Goal: Task Accomplishment & Management: Use online tool/utility

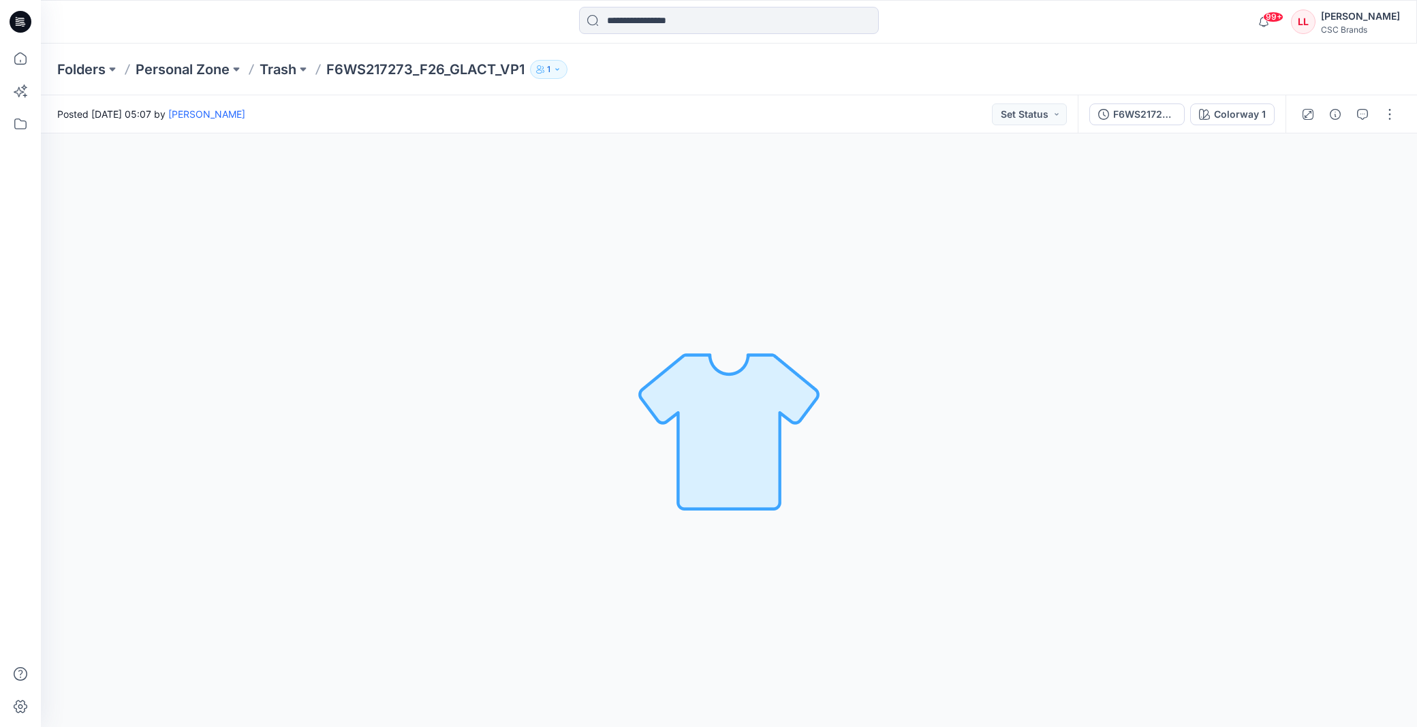
click at [906, 52] on div "Folders Personal Zone Trash F6WS217273_F26_GLACT_VP1 1" at bounding box center [729, 70] width 1376 height 52
click at [892, 48] on div "Folders Personal Zone Trash F6WS217273_F26_GLACT_VP1 1" at bounding box center [729, 70] width 1376 height 52
click at [24, 128] on icon at bounding box center [20, 124] width 12 height 11
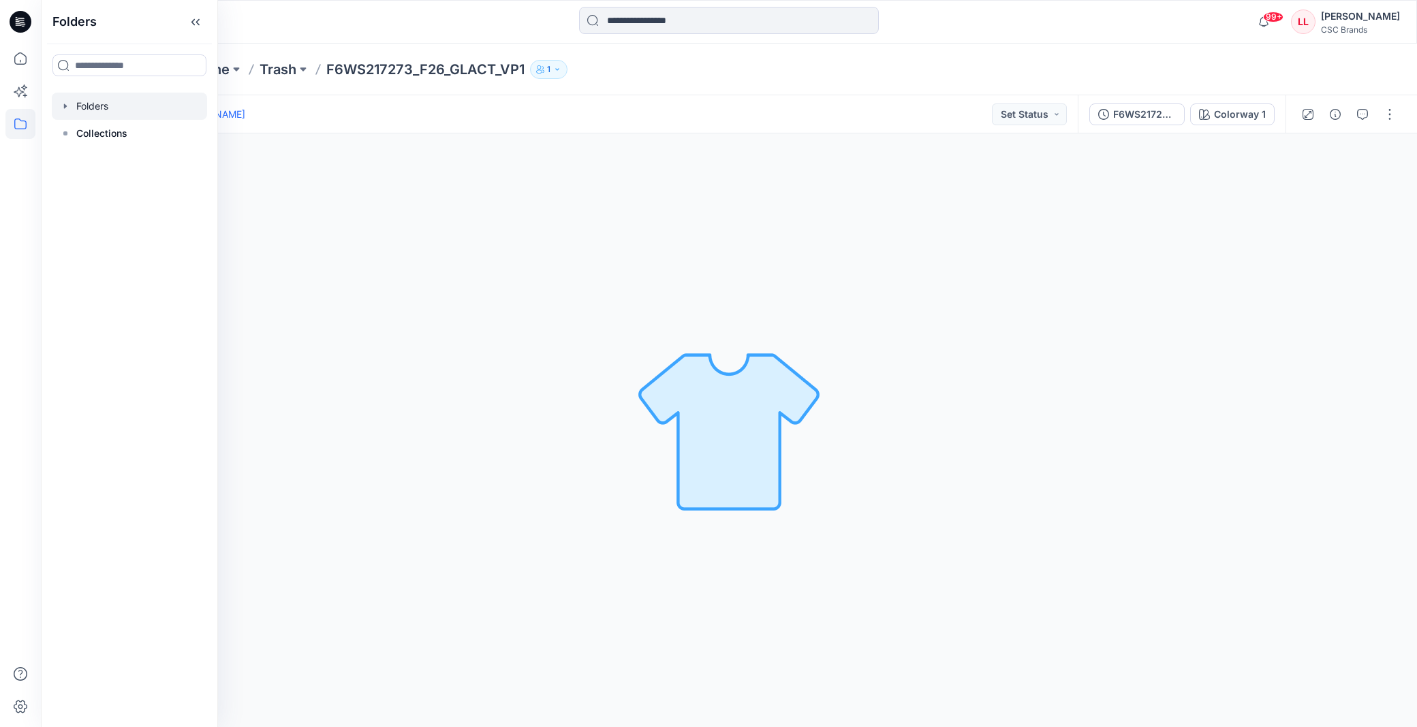
click at [65, 106] on icon "button" at bounding box center [65, 106] width 3 height 5
click at [76, 129] on icon "button" at bounding box center [79, 133] width 11 height 11
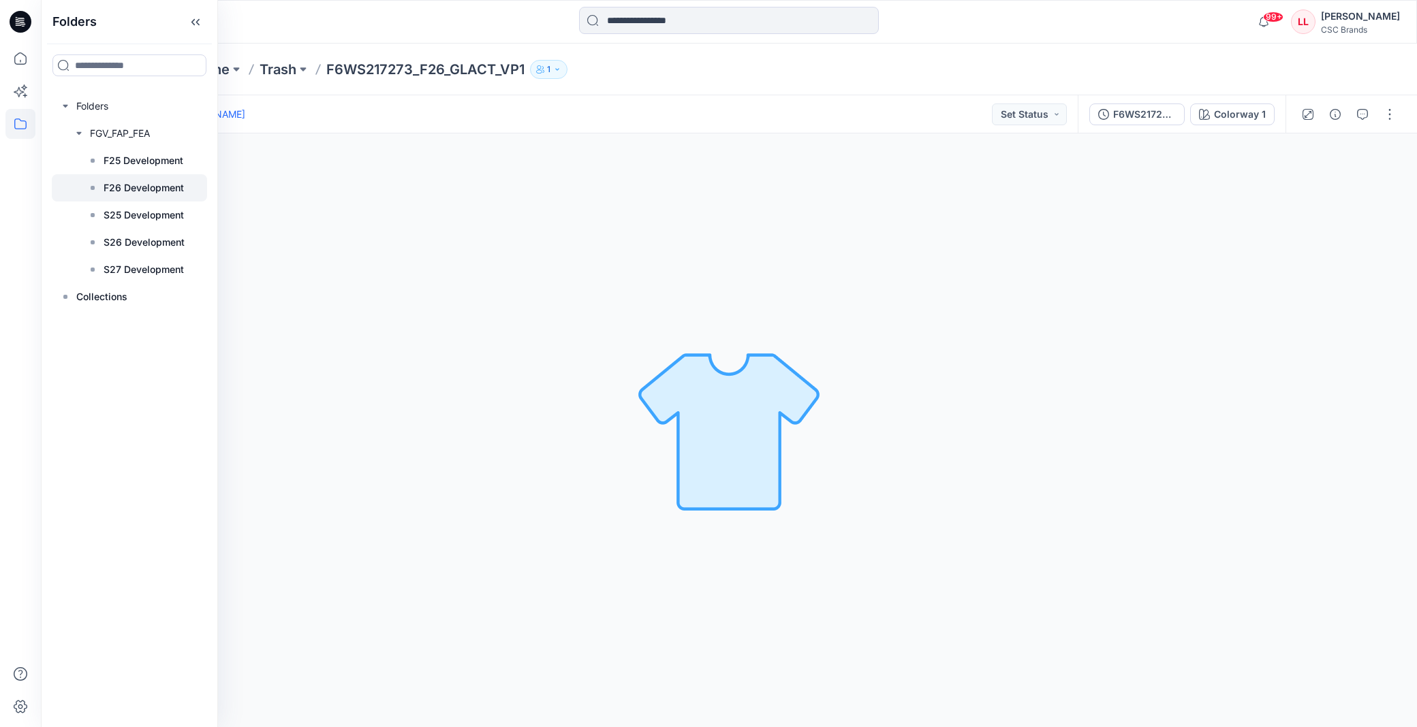
click at [142, 187] on p "F26 Development" at bounding box center [144, 188] width 80 height 16
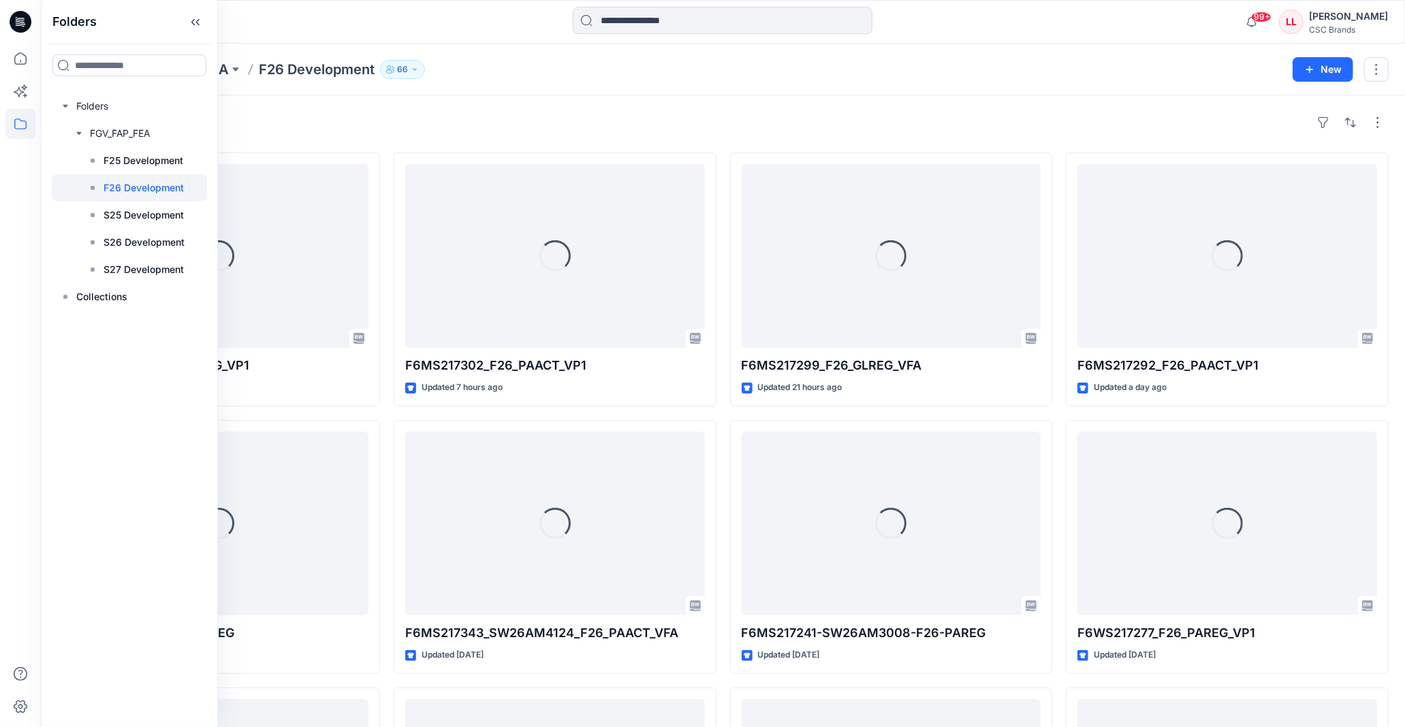
click at [852, 83] on div "Folders FGV_FAP_FEA F26 Development 66 New" at bounding box center [723, 70] width 1364 height 52
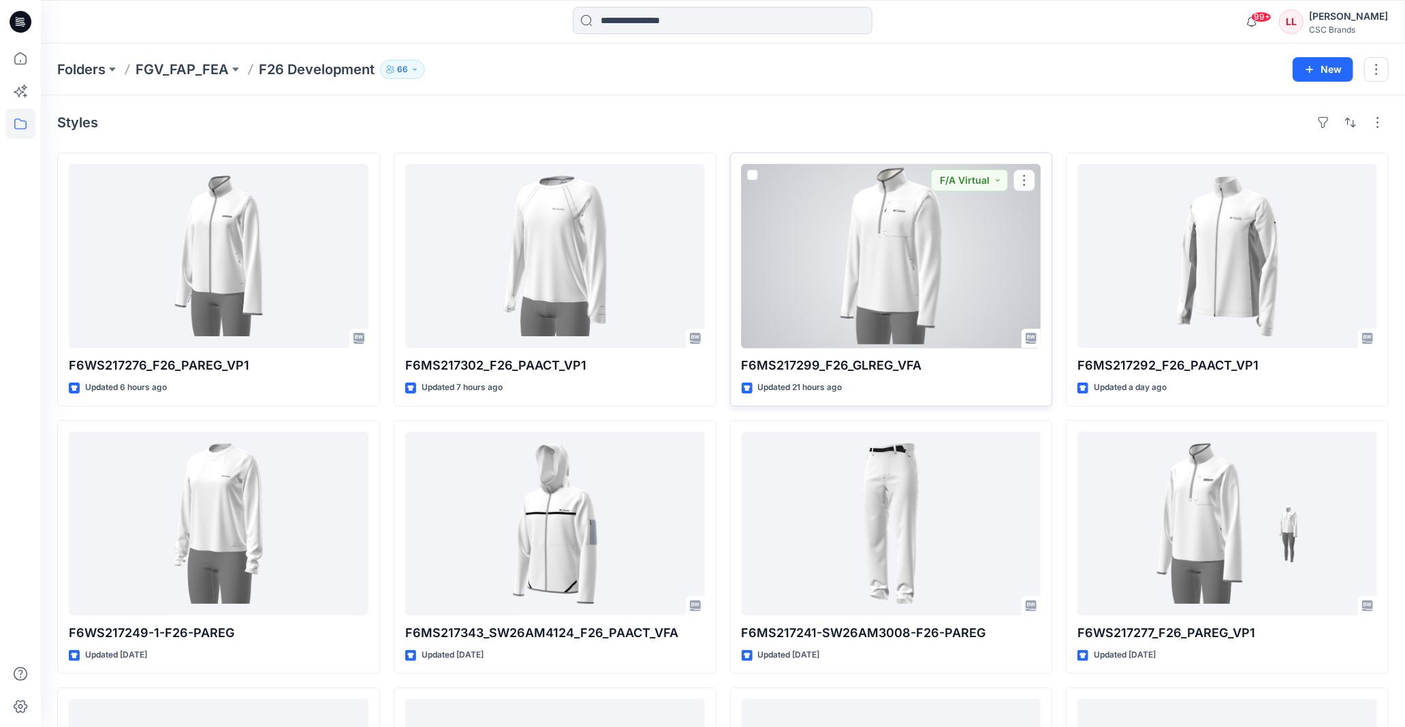
click at [921, 228] on div at bounding box center [892, 256] width 300 height 184
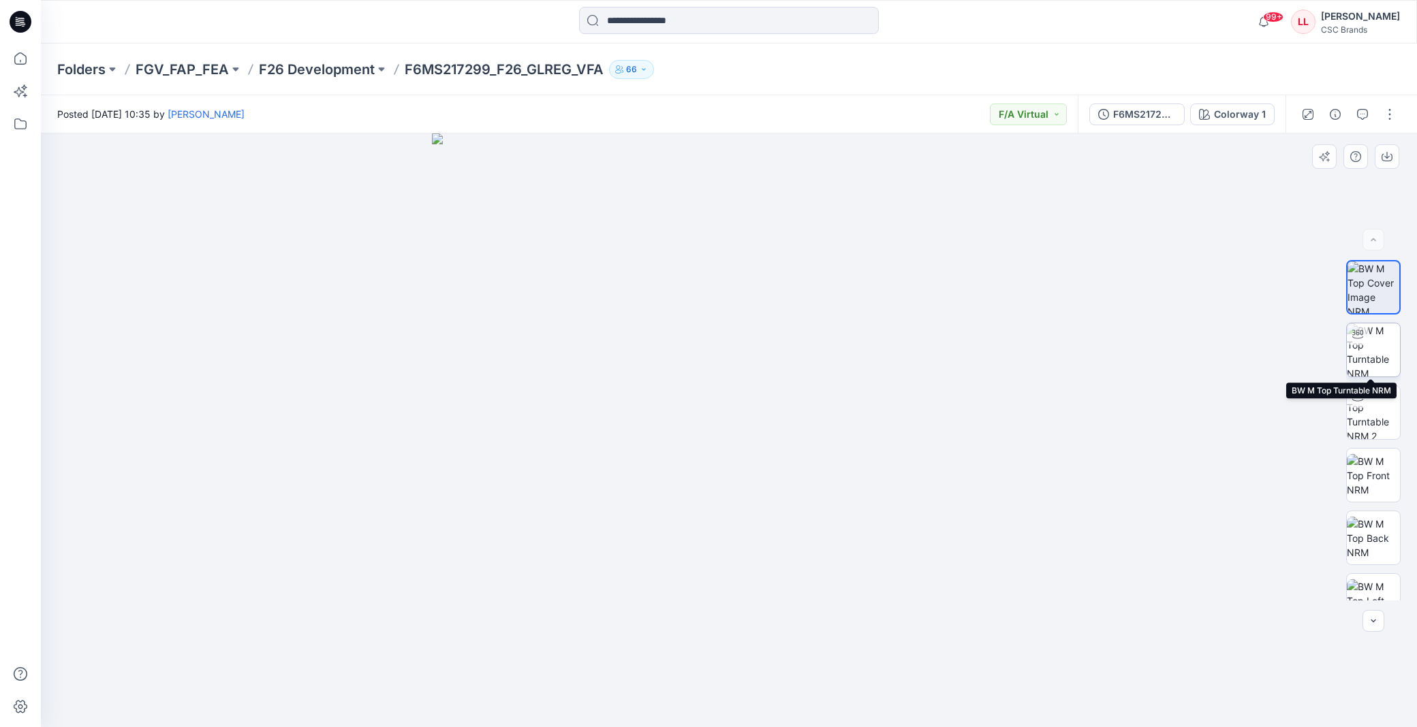
click at [1380, 361] on img at bounding box center [1372, 349] width 53 height 53
drag, startPoint x: 809, startPoint y: 710, endPoint x: 616, endPoint y: 697, distance: 193.8
click at [616, 697] on icon at bounding box center [730, 686] width 412 height 51
click at [1378, 118] on button "button" at bounding box center [1389, 115] width 22 height 22
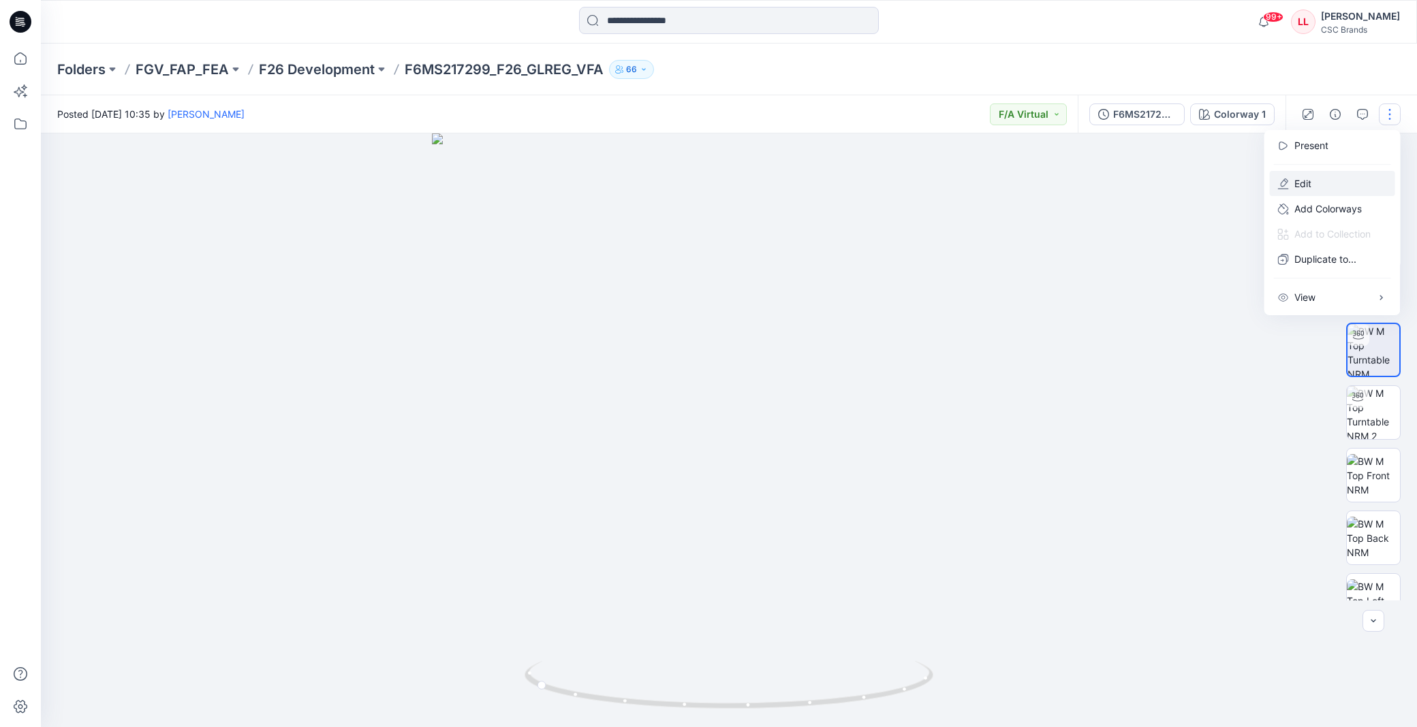
click at [1348, 187] on button "Edit" at bounding box center [1331, 183] width 125 height 25
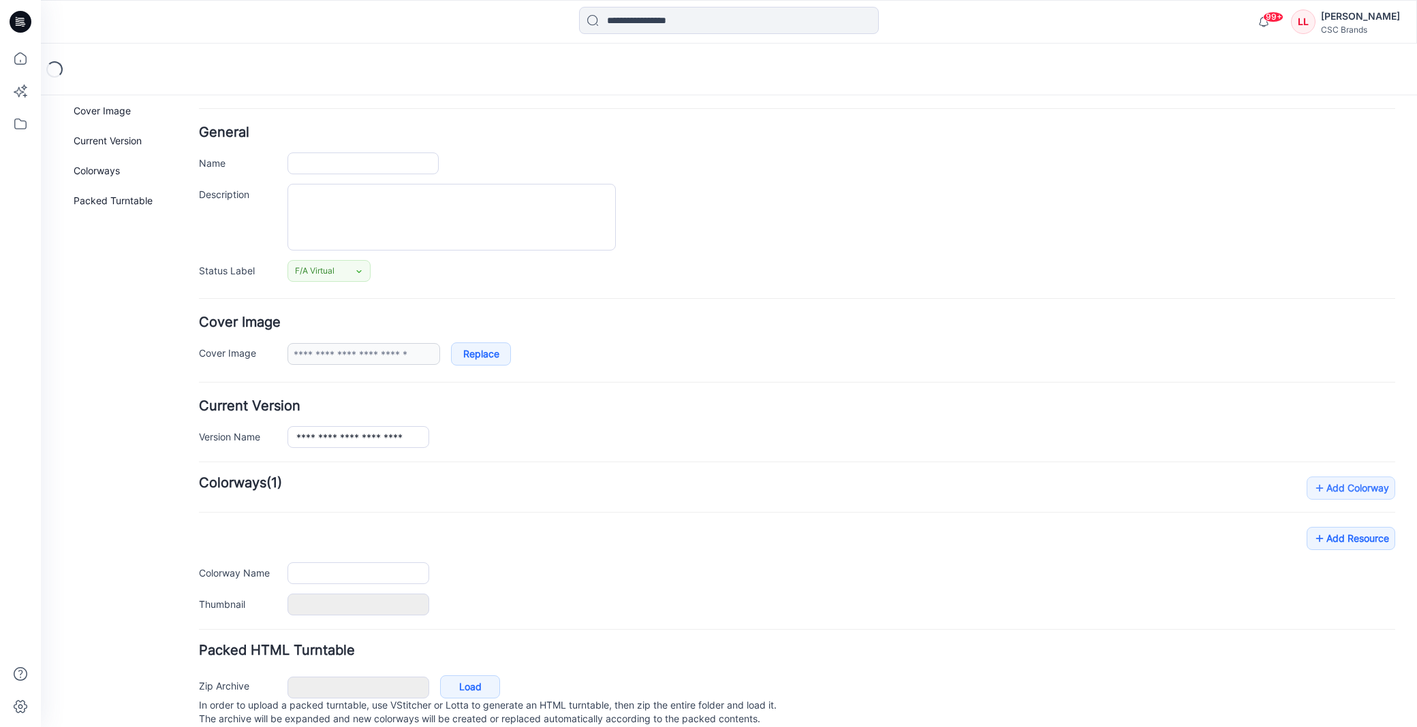
scroll to position [89, 0]
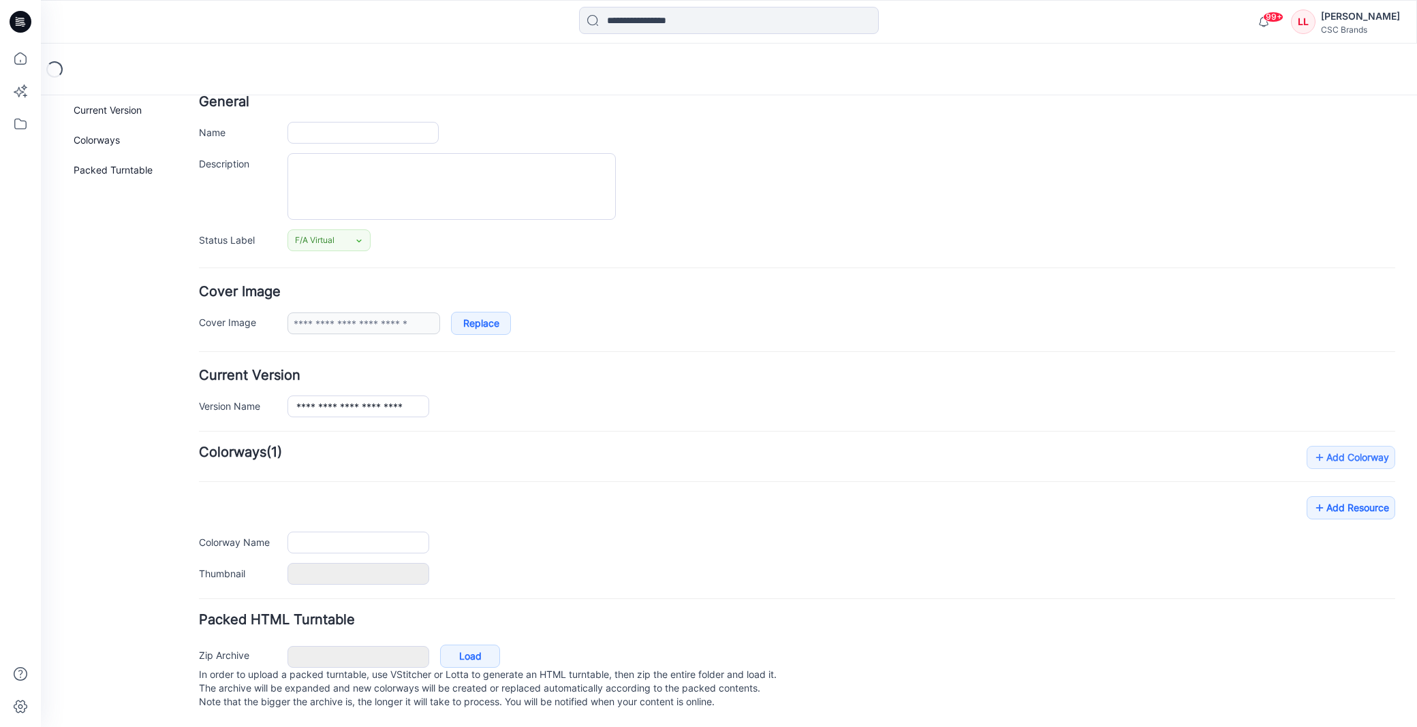
type input "**********"
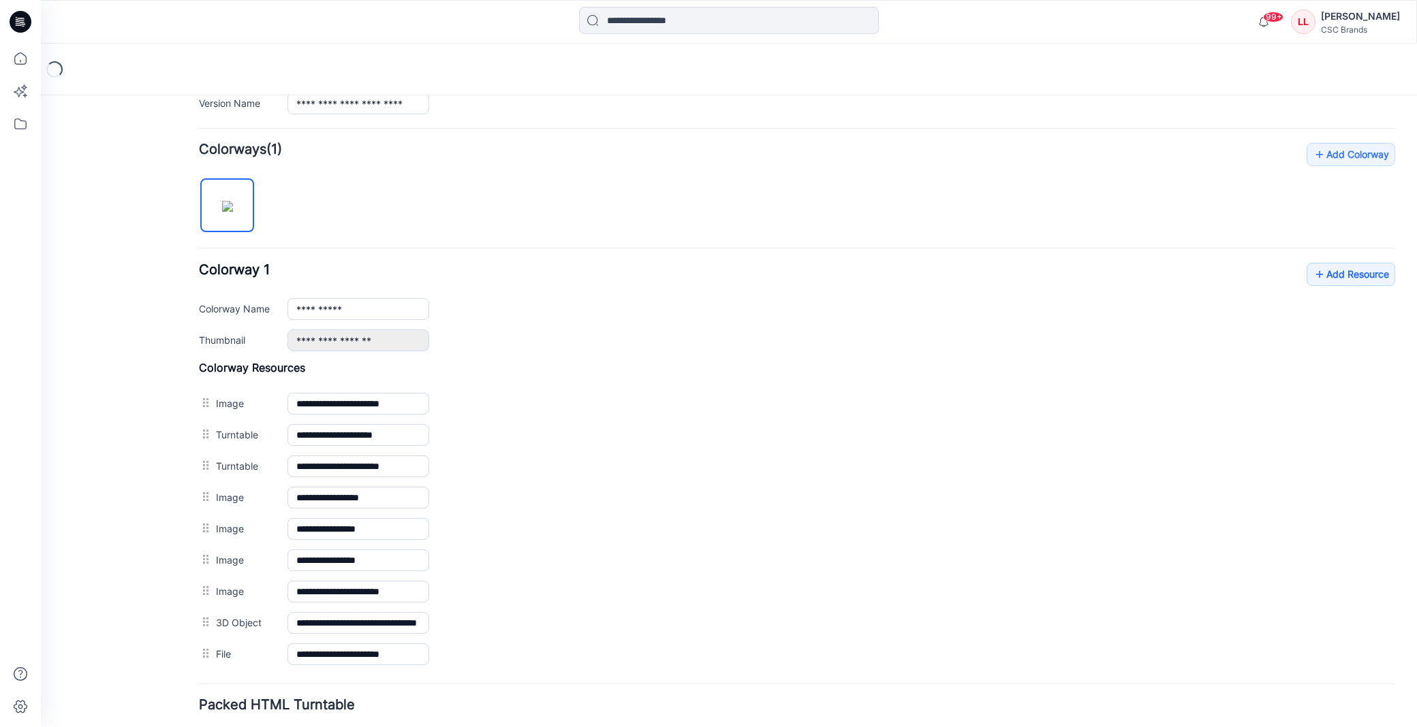
scroll to position [479, 0]
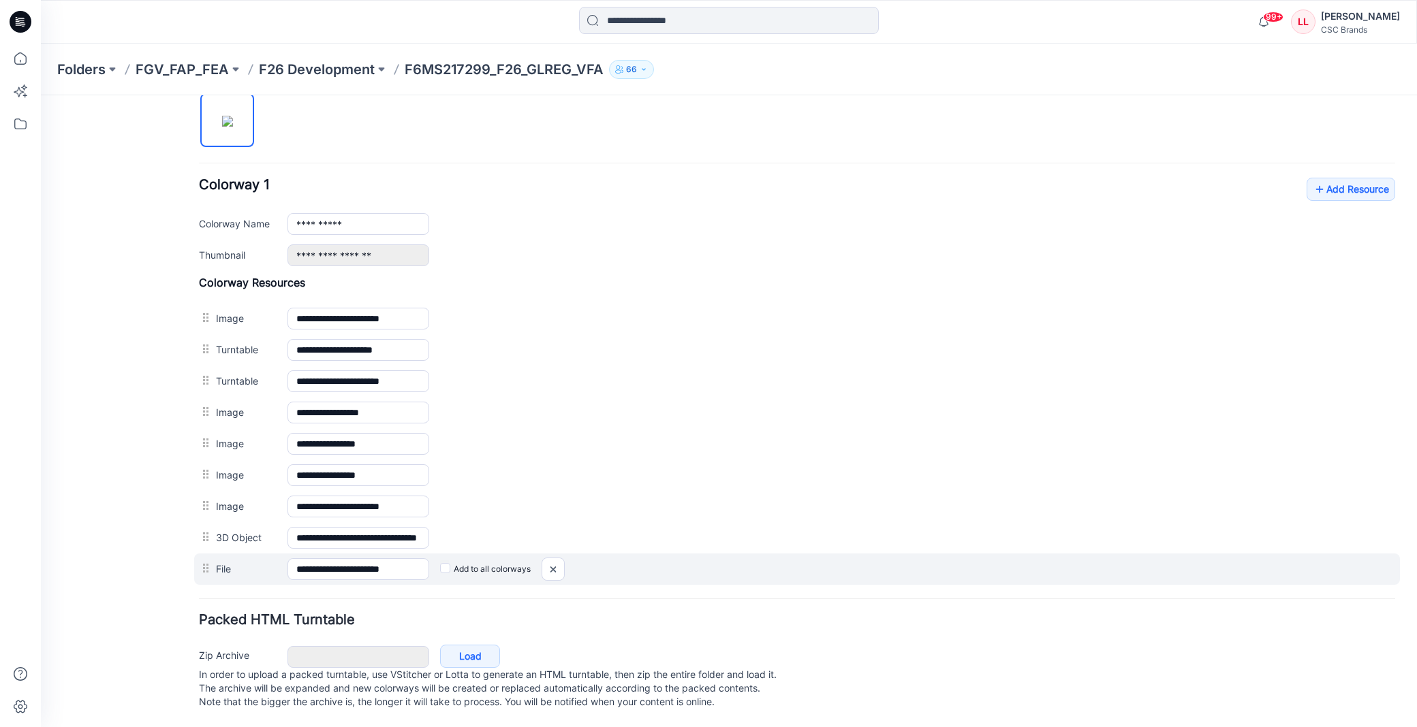
click at [206, 558] on div at bounding box center [207, 568] width 17 height 20
drag, startPoint x: 554, startPoint y: 560, endPoint x: 812, endPoint y: 167, distance: 470.1
click at [41, 95] on img at bounding box center [41, 95] width 0 height 0
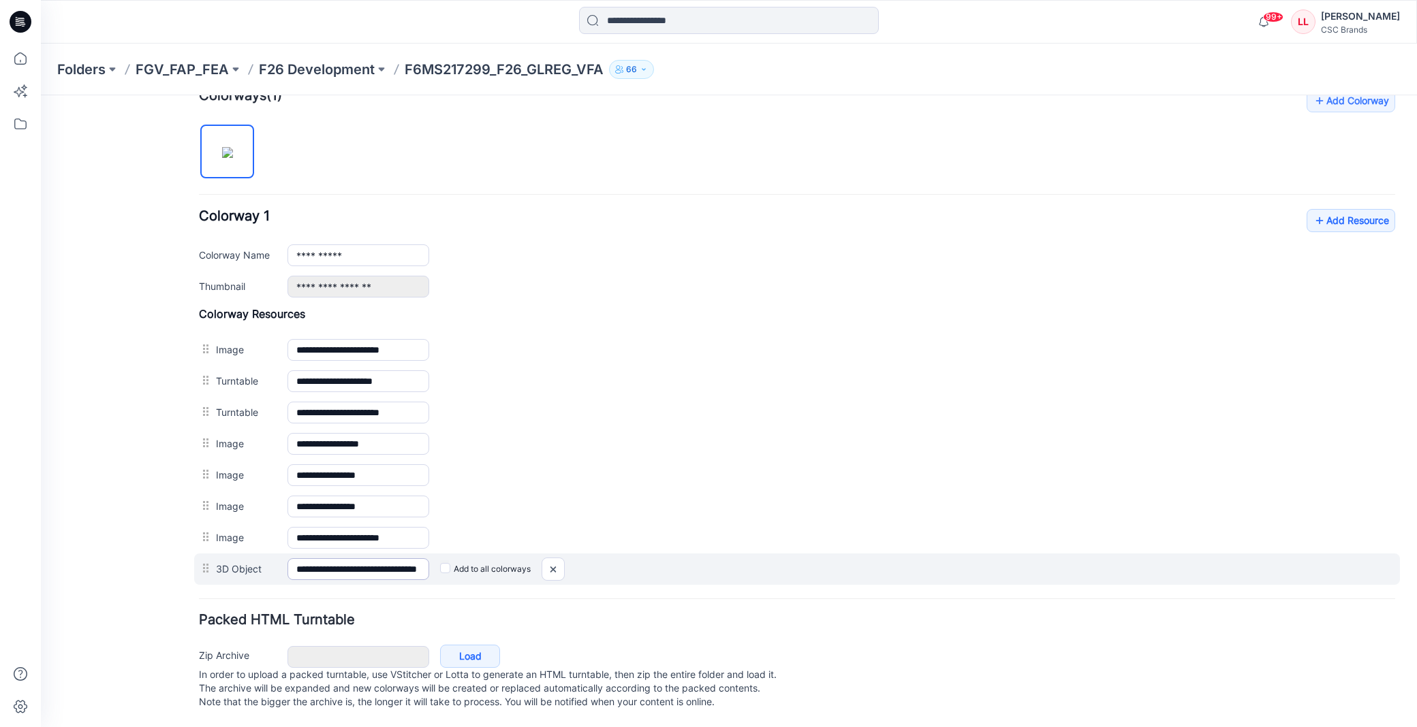
scroll to position [447, 0]
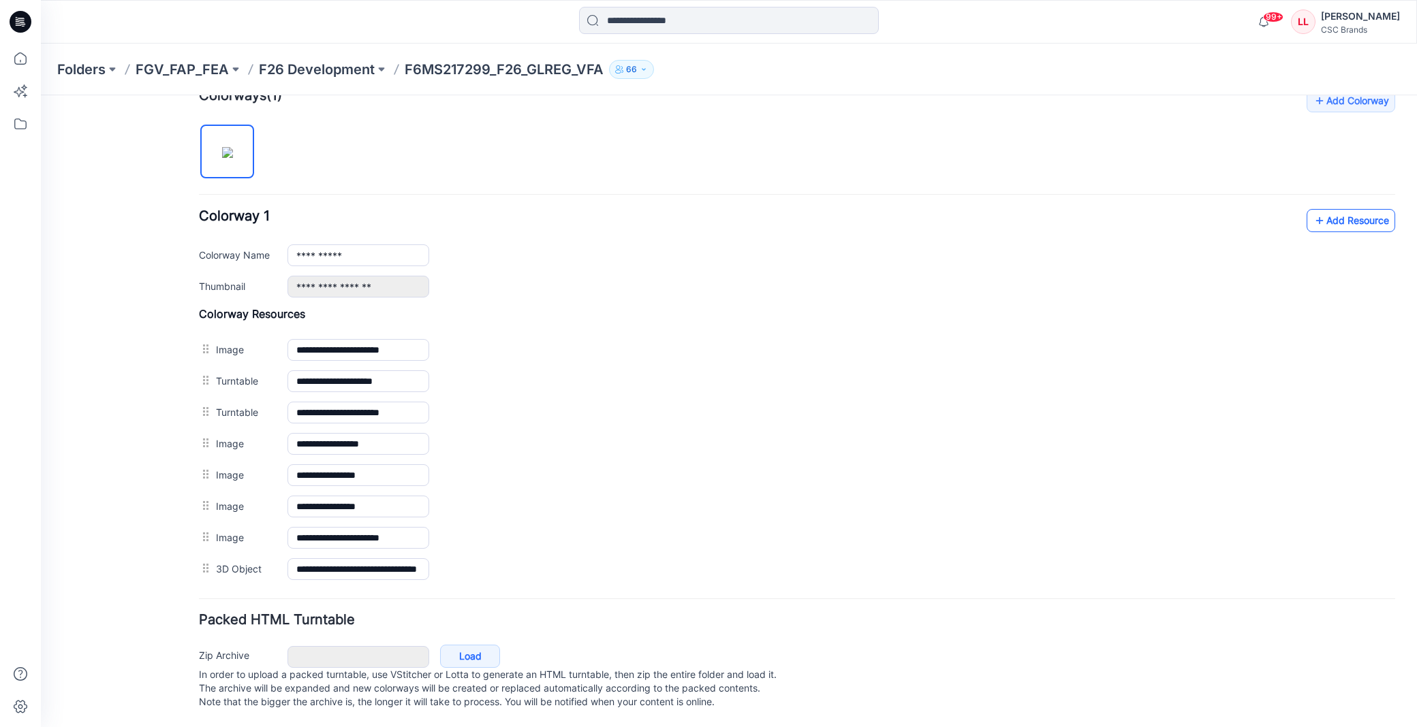
click at [1342, 209] on link "Add Resource" at bounding box center [1350, 220] width 89 height 23
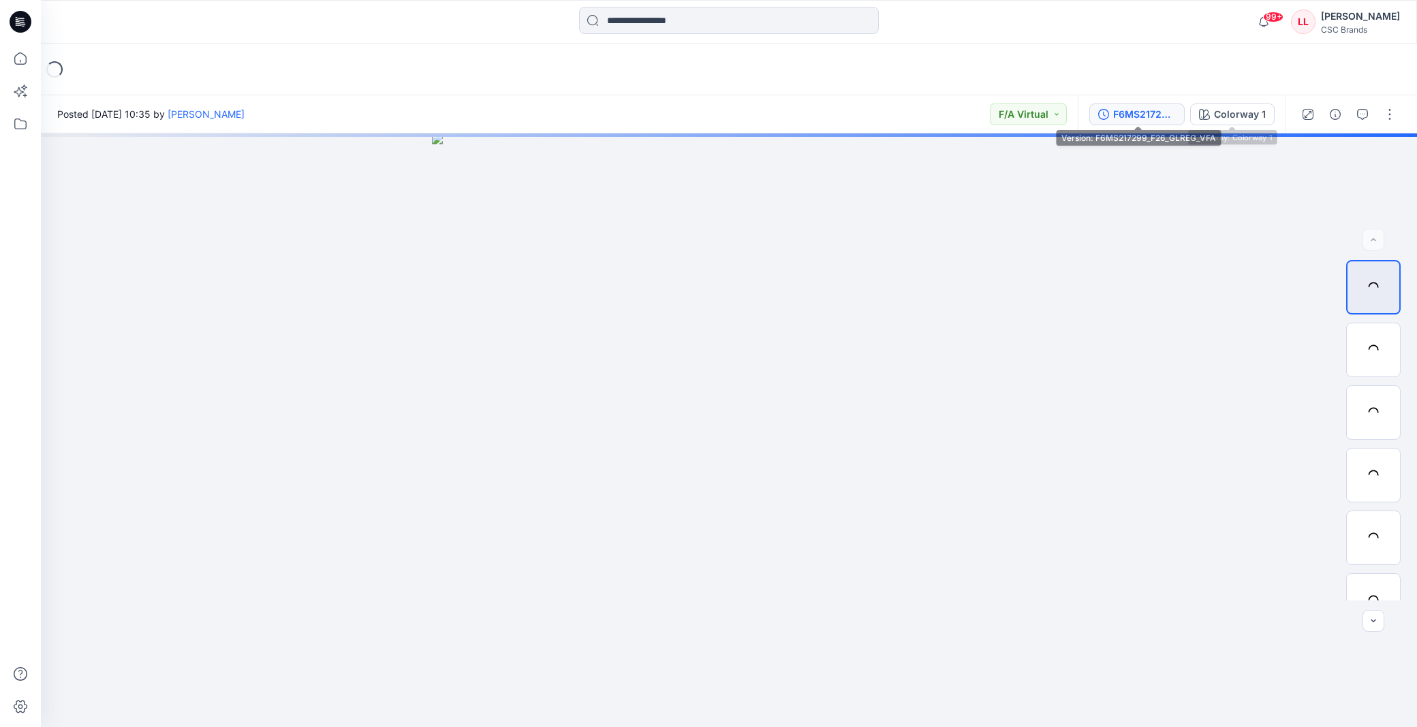
click at [1137, 119] on div "F6MS217299_F26_GLREG_VFA" at bounding box center [1144, 114] width 63 height 15
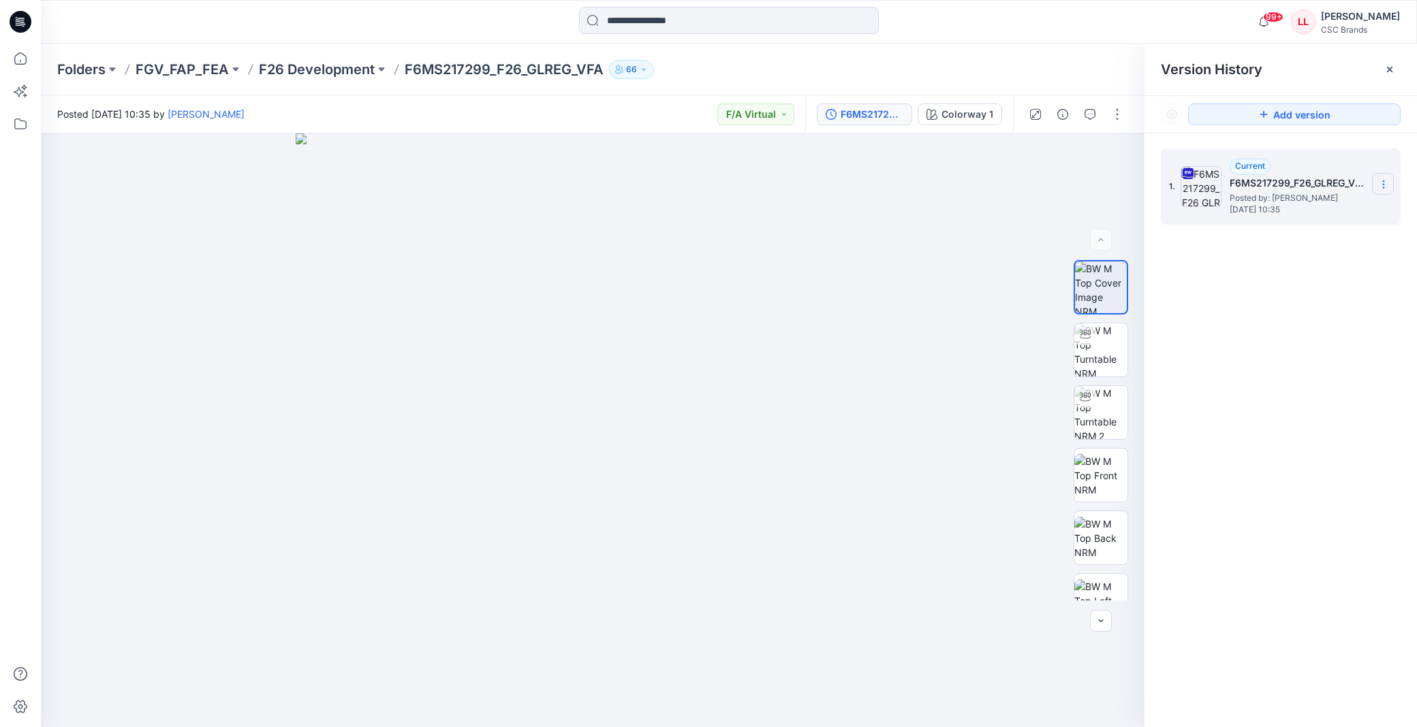
click at [1380, 186] on icon at bounding box center [1383, 184] width 11 height 11
click at [1031, 50] on div "Folders FGV_FAP_FEA F26 Development F6MS217299_F26_GLREG_VFA 66" at bounding box center [729, 70] width 1376 height 52
click at [1389, 65] on icon at bounding box center [1389, 69] width 11 height 11
